Goal: Check status: Check status

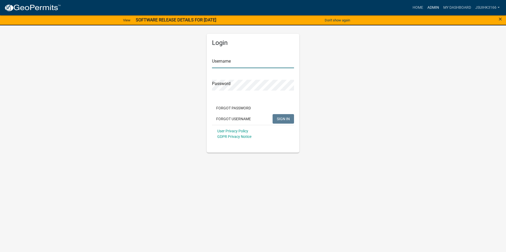
type input "Jsuihk3166"
click at [436, 8] on link "Admin" at bounding box center [433, 8] width 16 height 10
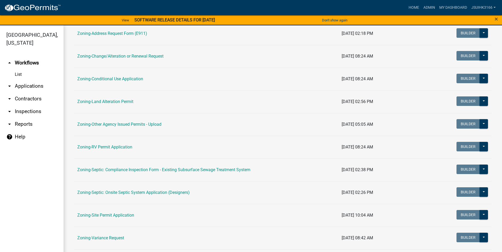
scroll to position [153, 0]
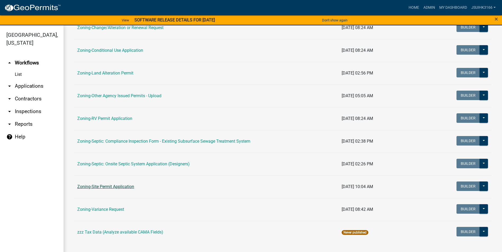
click at [127, 186] on link "Zoning-Site Permit Application" at bounding box center [105, 186] width 57 height 5
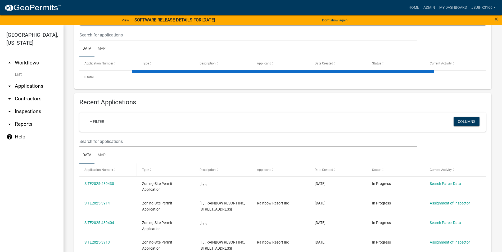
scroll to position [111, 0]
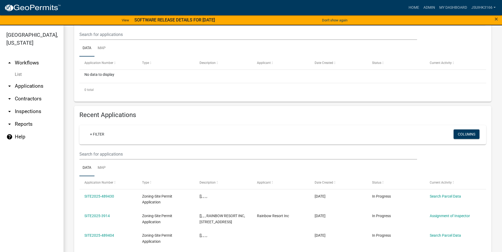
click at [101, 141] on div "+ Filter Columns" at bounding box center [283, 134] width 402 height 19
click at [101, 151] on input "text" at bounding box center [247, 154] width 337 height 11
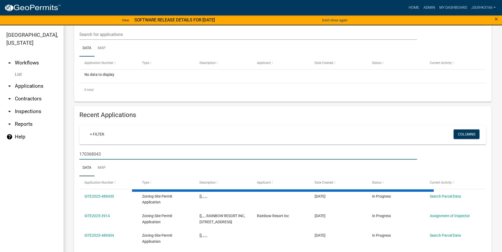
type input "170368043"
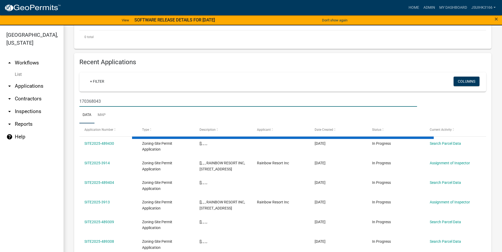
scroll to position [92, 0]
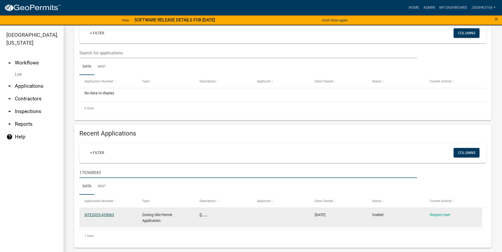
click at [100, 215] on link "SITE2025-429063" at bounding box center [99, 215] width 30 height 4
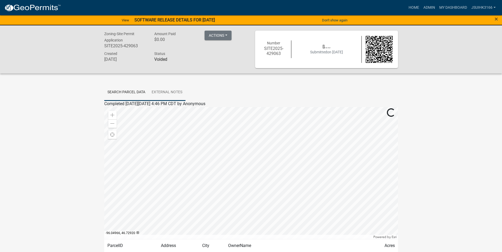
click at [173, 99] on link "External Notes" at bounding box center [166, 92] width 37 height 17
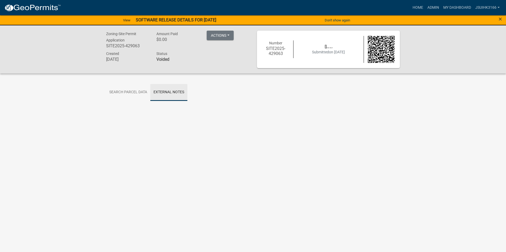
click at [172, 92] on link "External Notes" at bounding box center [168, 92] width 37 height 17
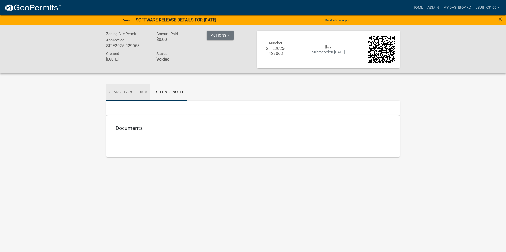
click at [122, 92] on link "Search Parcel Data" at bounding box center [128, 92] width 44 height 17
